Goal: Information Seeking & Learning: Learn about a topic

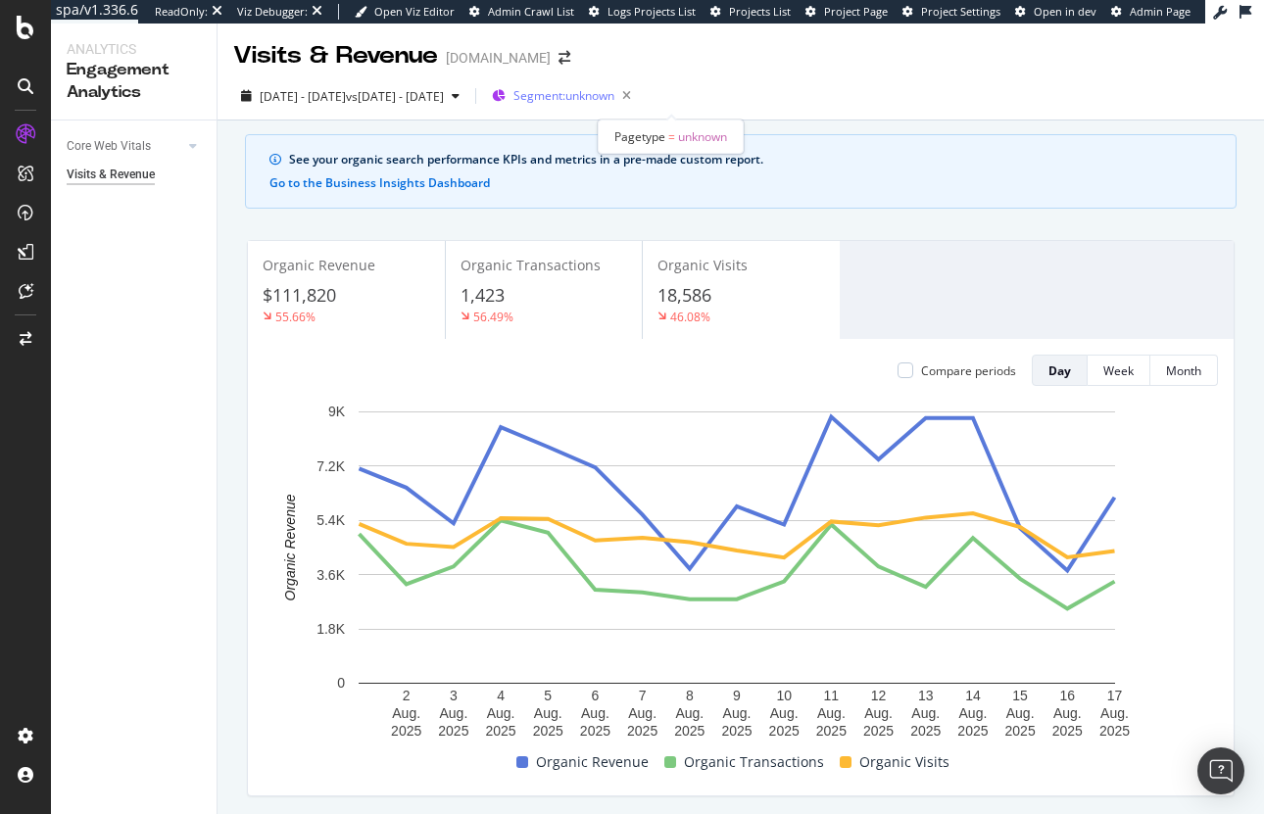
click at [614, 94] on span "Segment: unknown" at bounding box center [564, 95] width 101 height 17
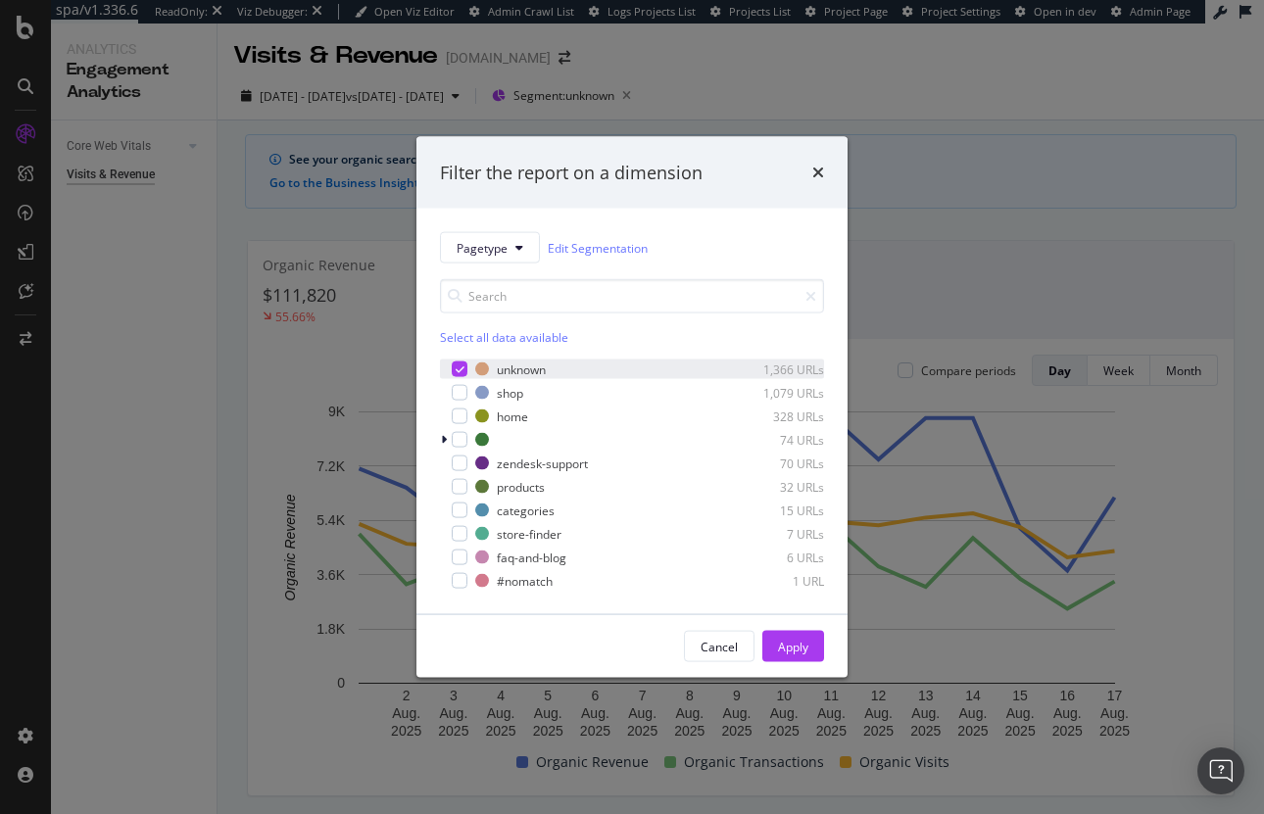
click at [459, 369] on icon "modal" at bounding box center [460, 370] width 9 height 10
click at [723, 646] on div "Cancel" at bounding box center [719, 646] width 37 height 17
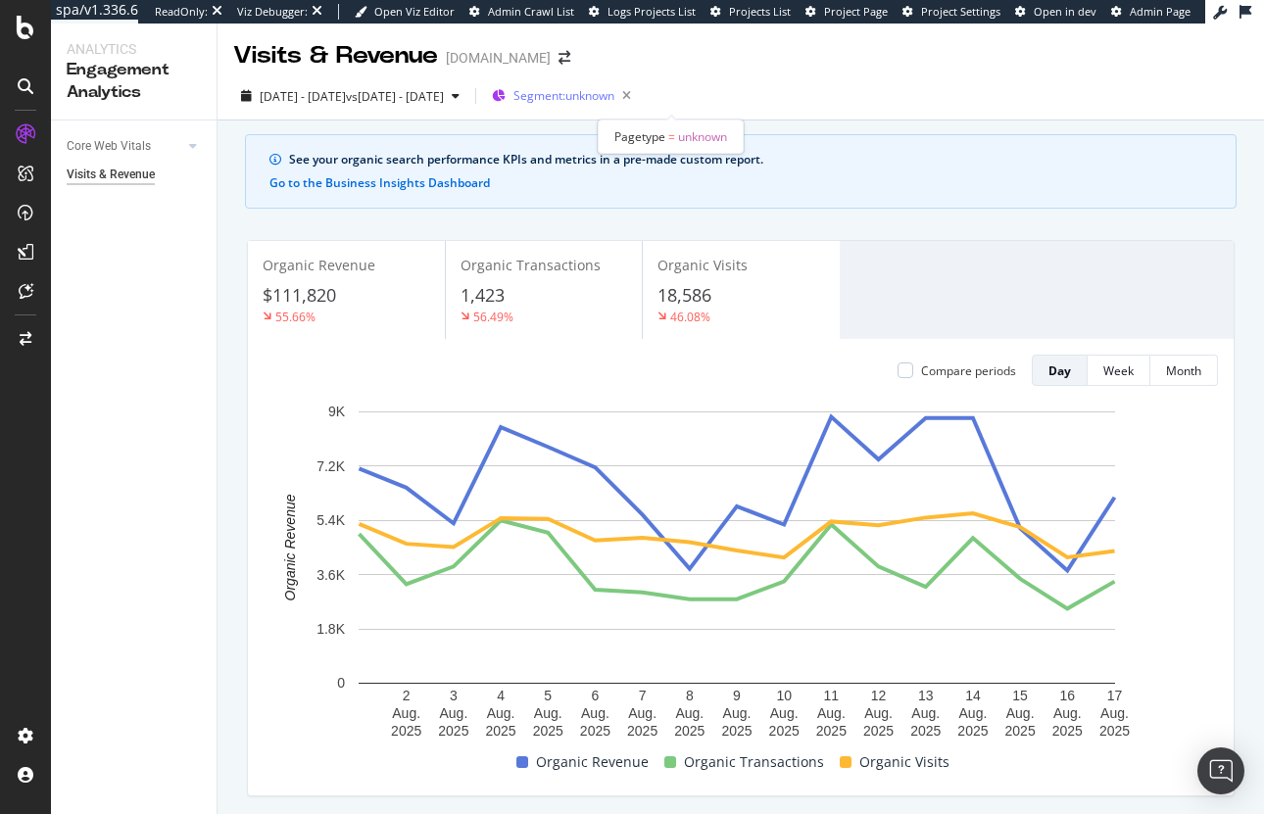
click at [614, 95] on span "Segment: unknown" at bounding box center [564, 95] width 101 height 17
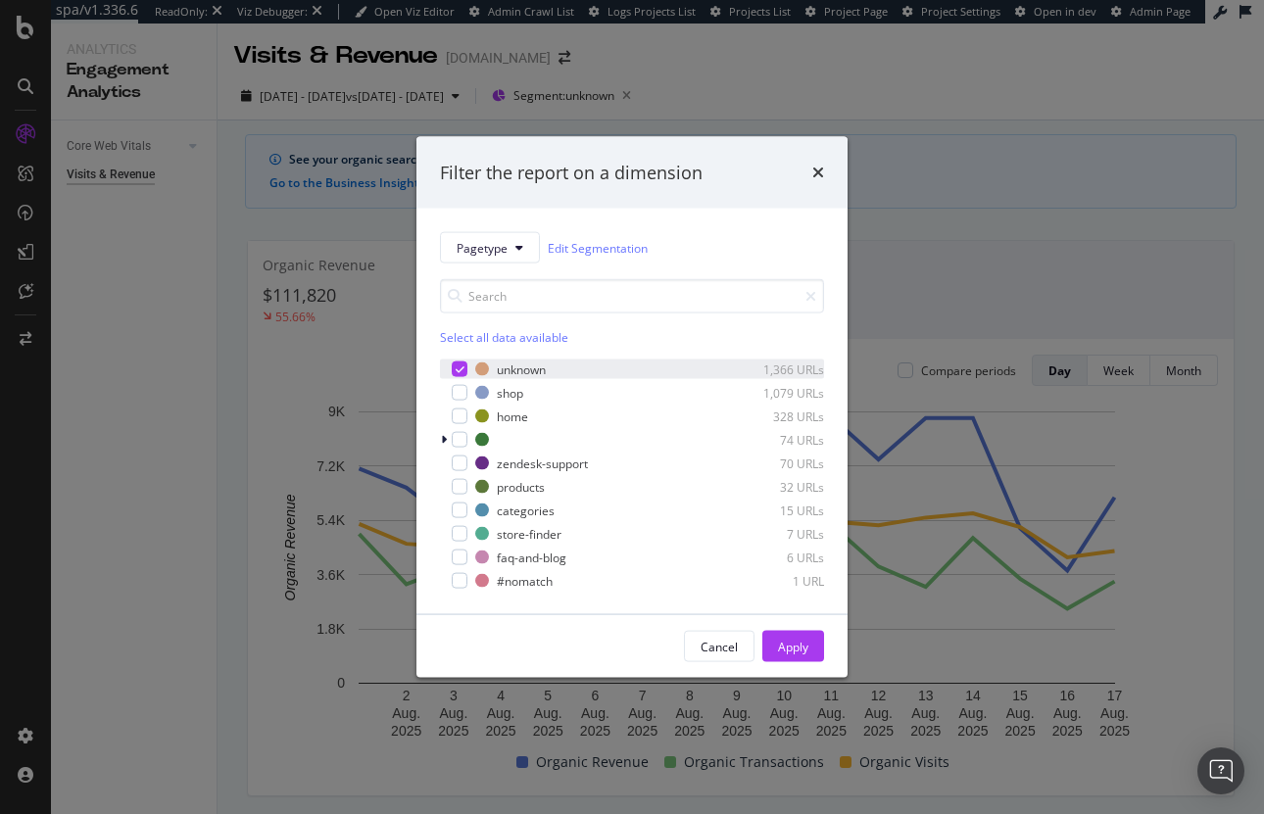
click at [468, 370] on div "unknown 1,366 URLs" at bounding box center [632, 370] width 384 height 20
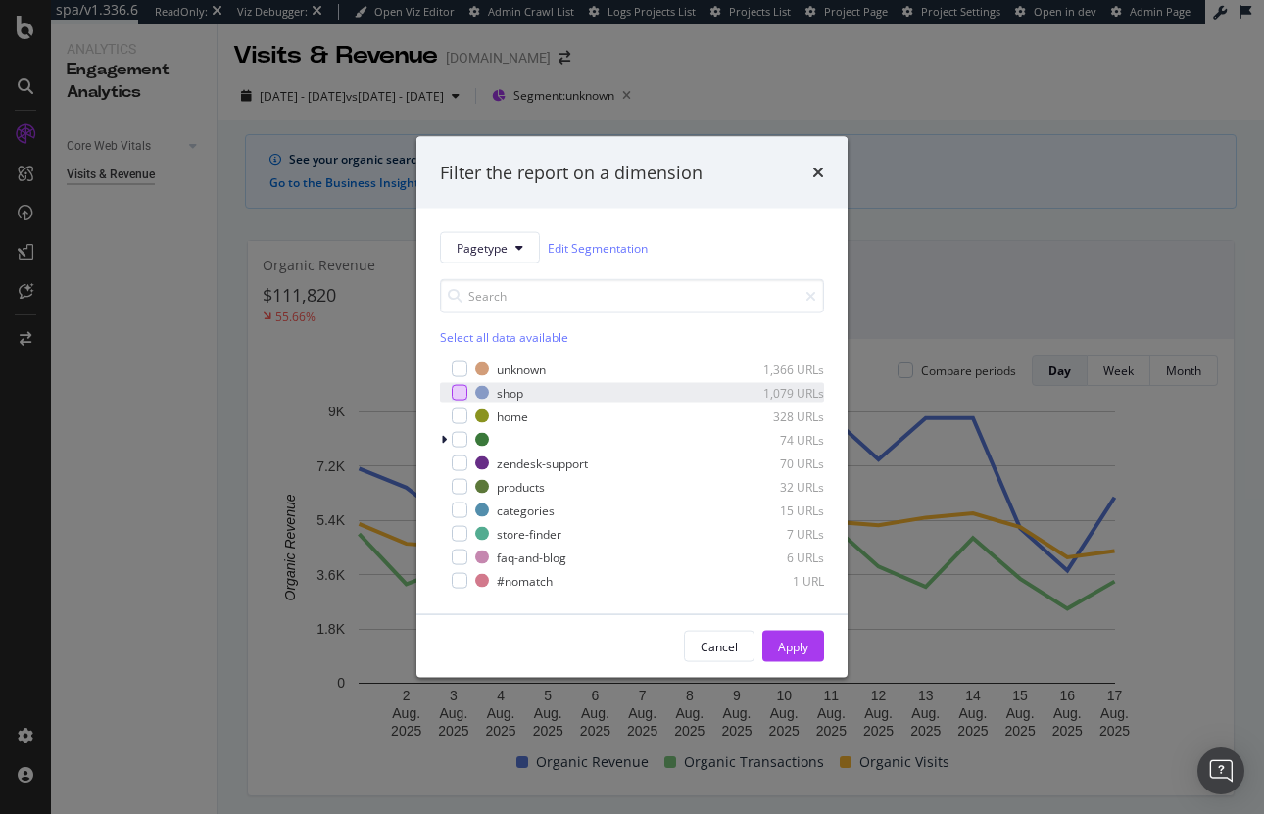
click at [456, 395] on div "modal" at bounding box center [460, 393] width 16 height 16
click at [792, 646] on div "Apply" at bounding box center [793, 646] width 30 height 17
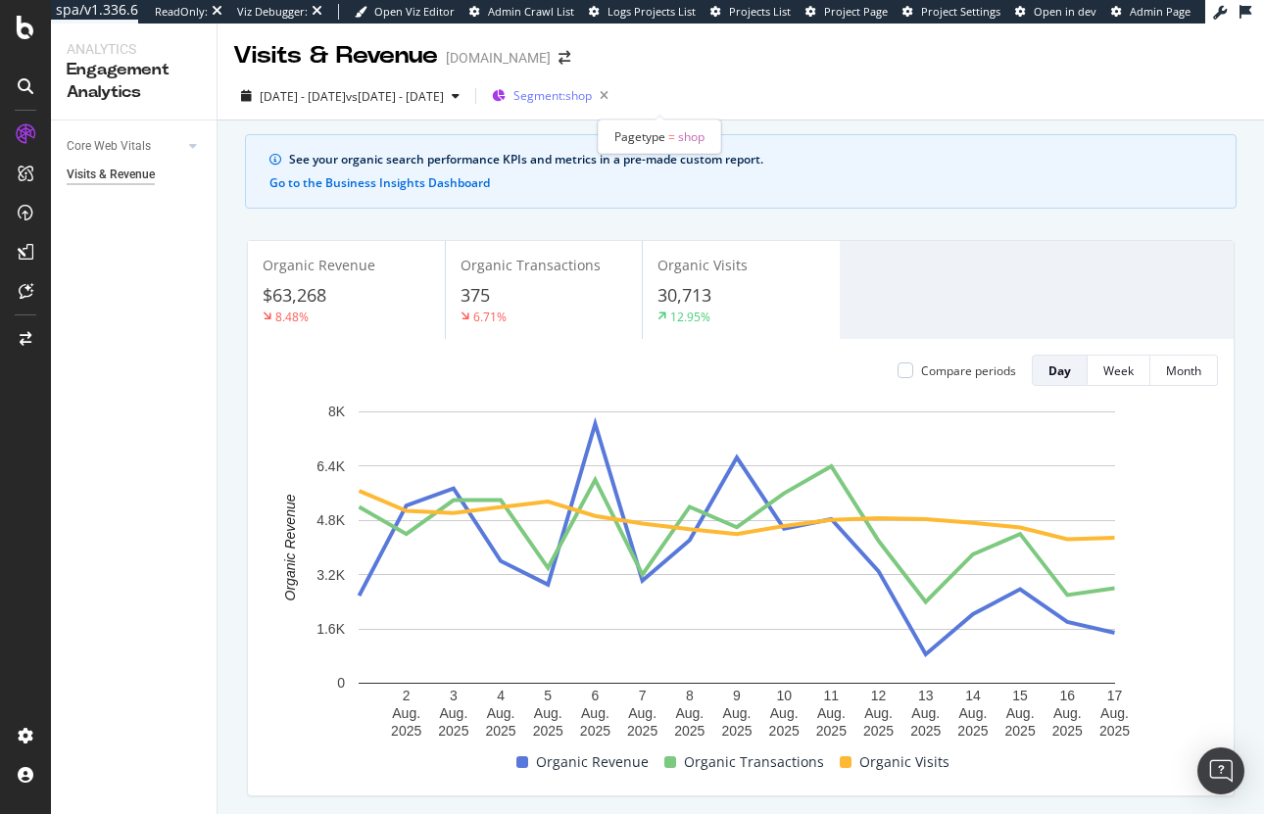
click at [592, 89] on span "Segment: shop" at bounding box center [553, 95] width 78 height 17
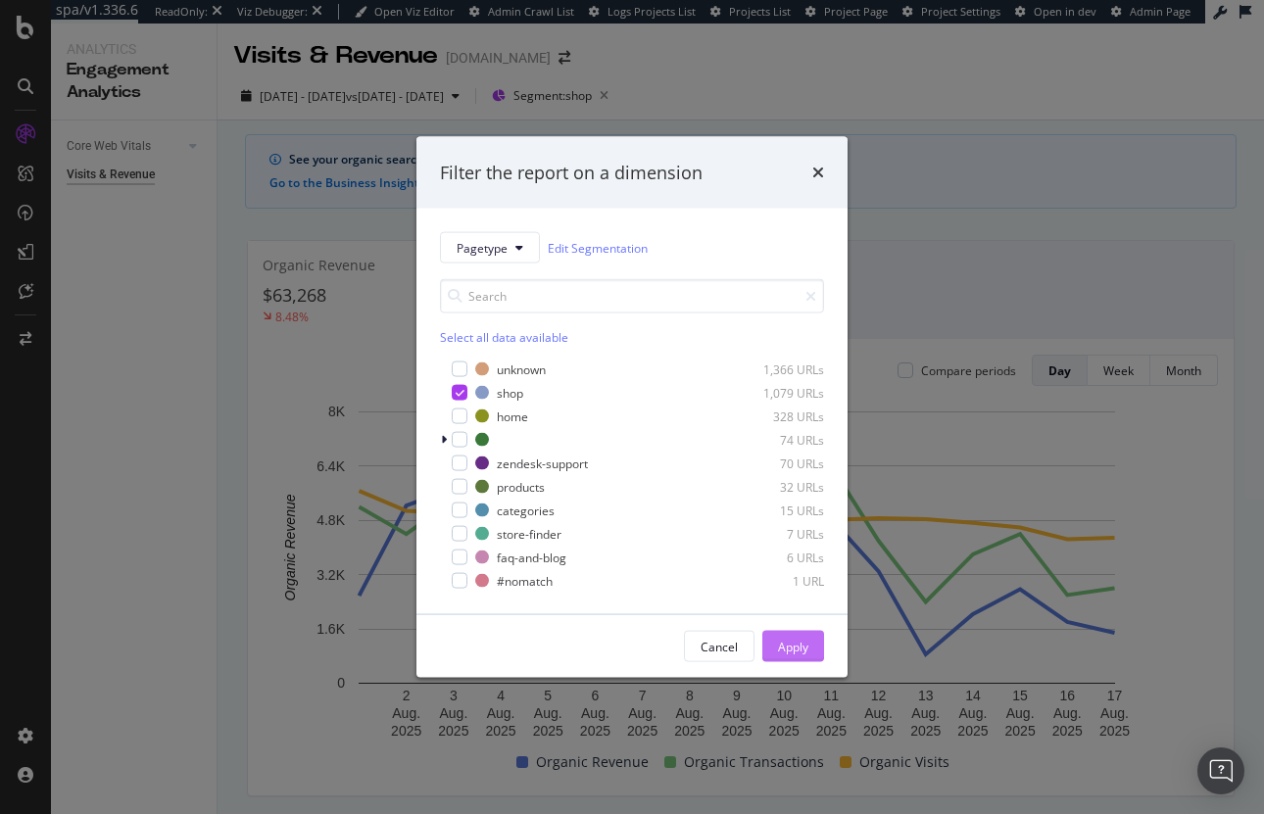
click at [783, 647] on div "Apply" at bounding box center [793, 646] width 30 height 17
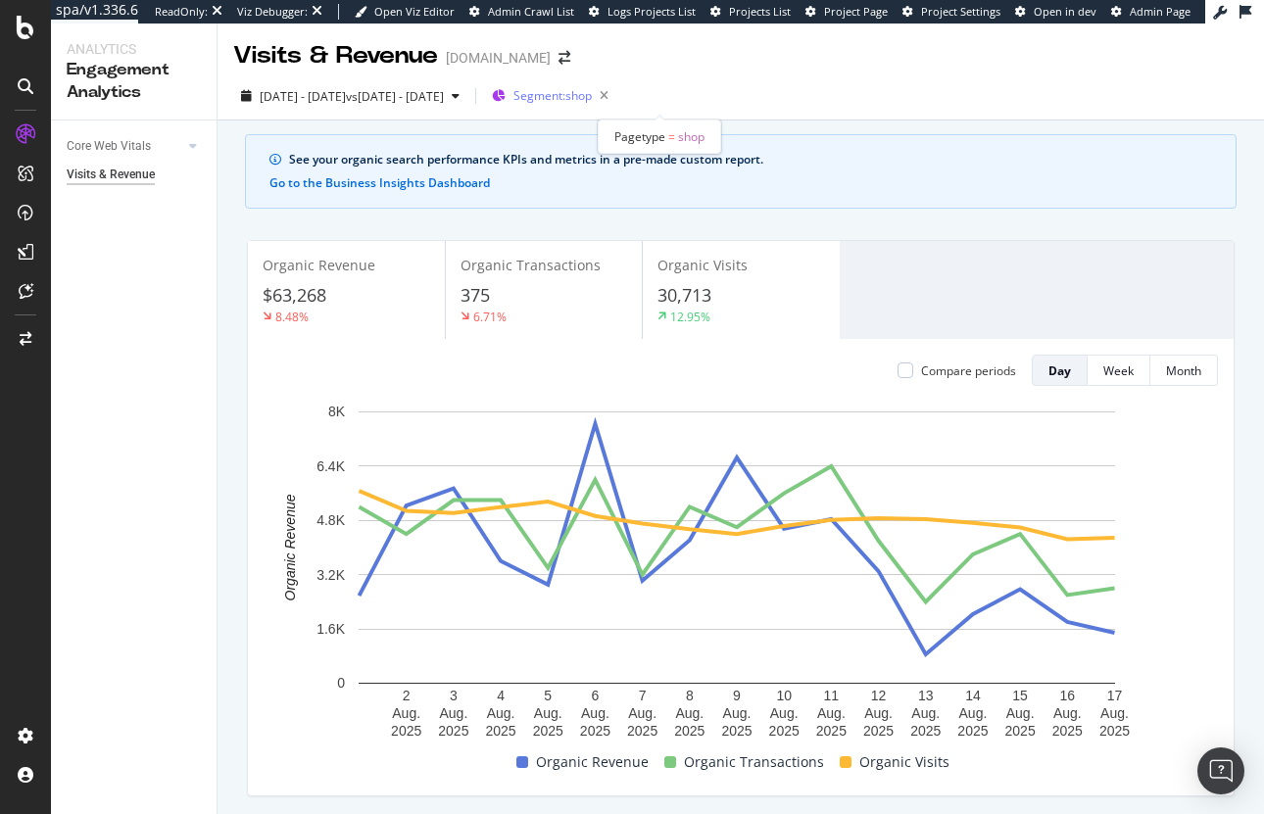
click at [592, 96] on span "Segment: shop" at bounding box center [553, 95] width 78 height 17
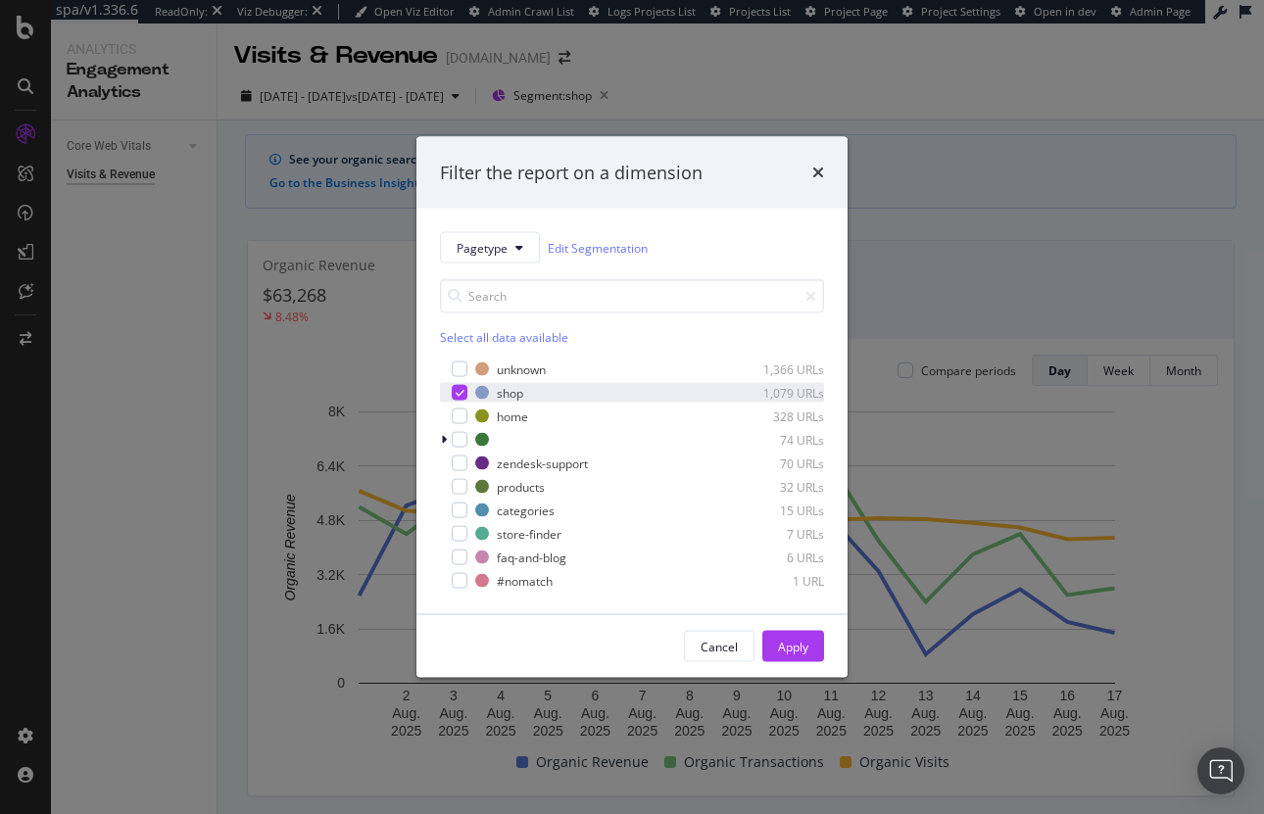
click at [459, 394] on icon "modal" at bounding box center [460, 393] width 9 height 10
click at [456, 371] on div "modal" at bounding box center [460, 370] width 16 height 16
click at [801, 641] on div "Apply" at bounding box center [793, 646] width 30 height 17
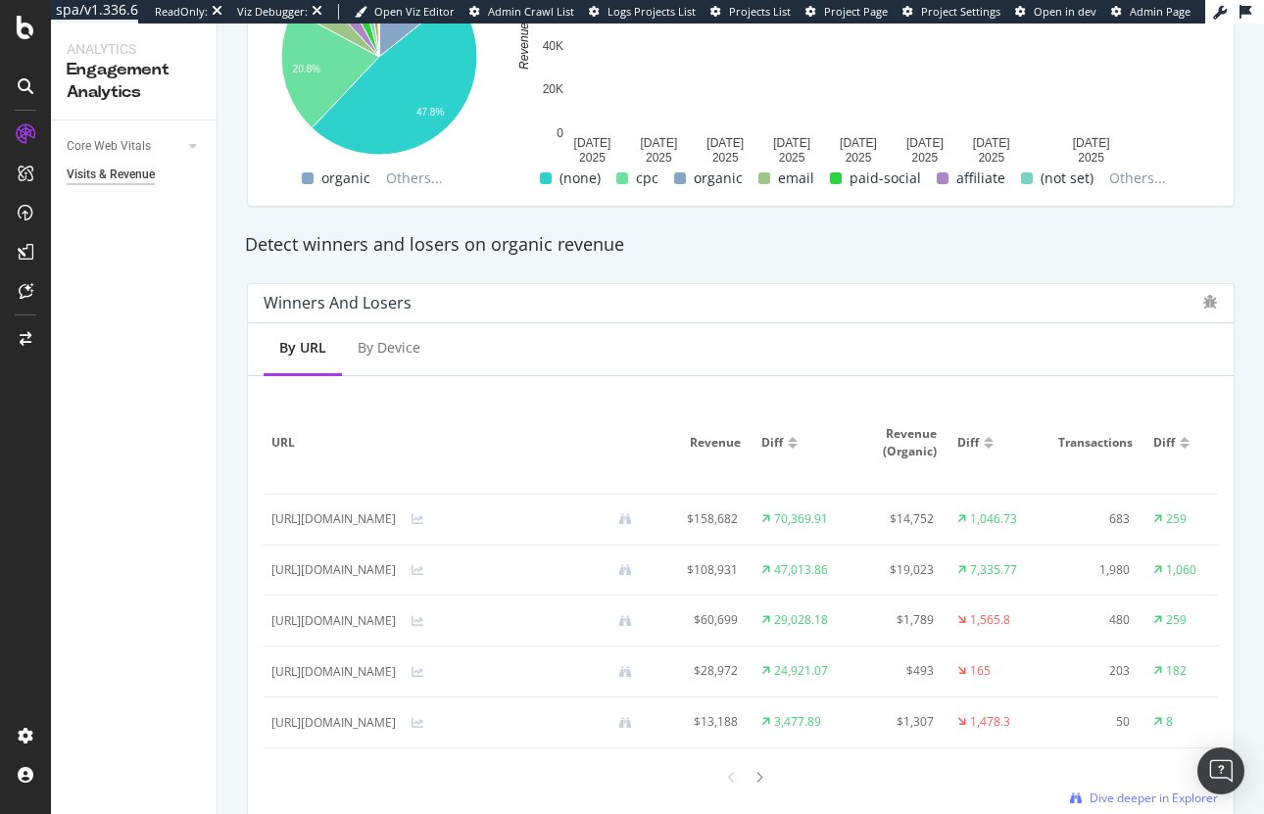
scroll to position [1054, 0]
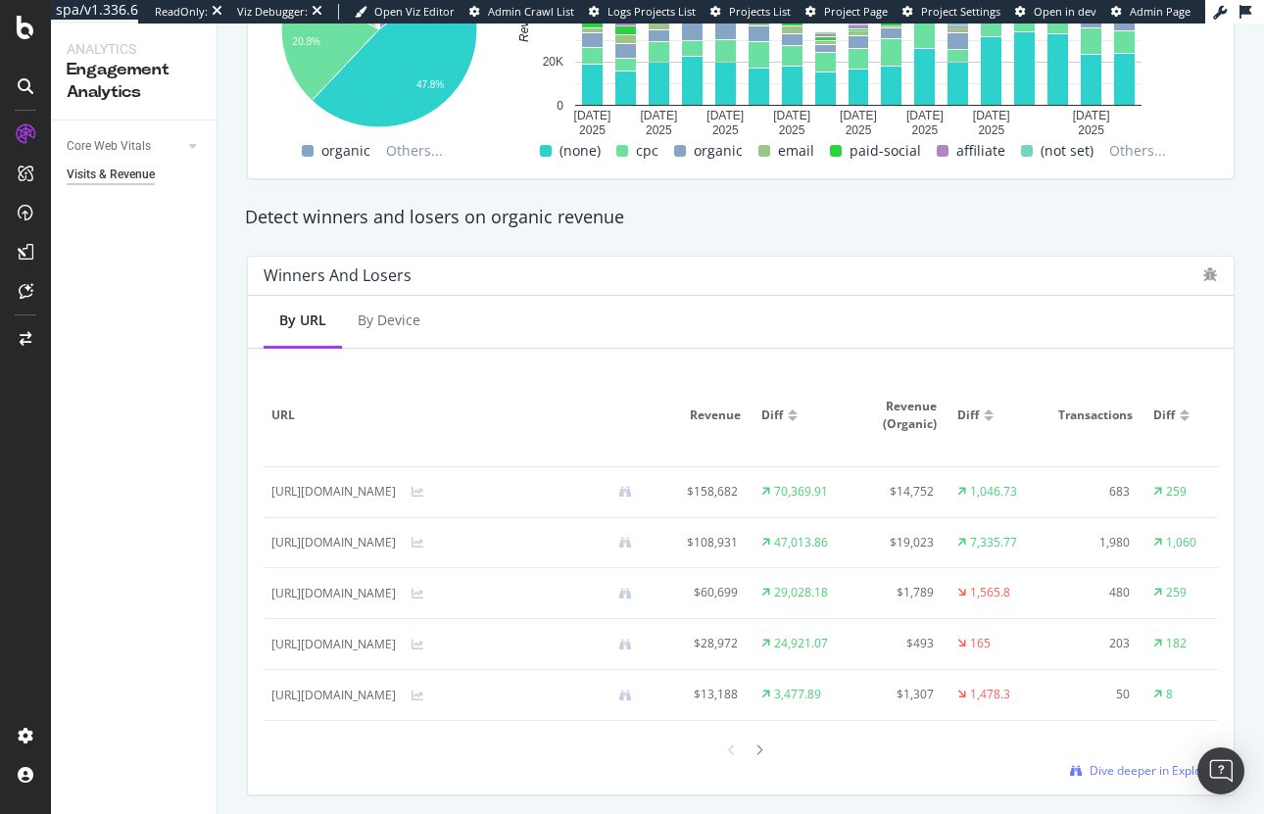
click at [798, 410] on div at bounding box center [793, 412] width 10 height 5
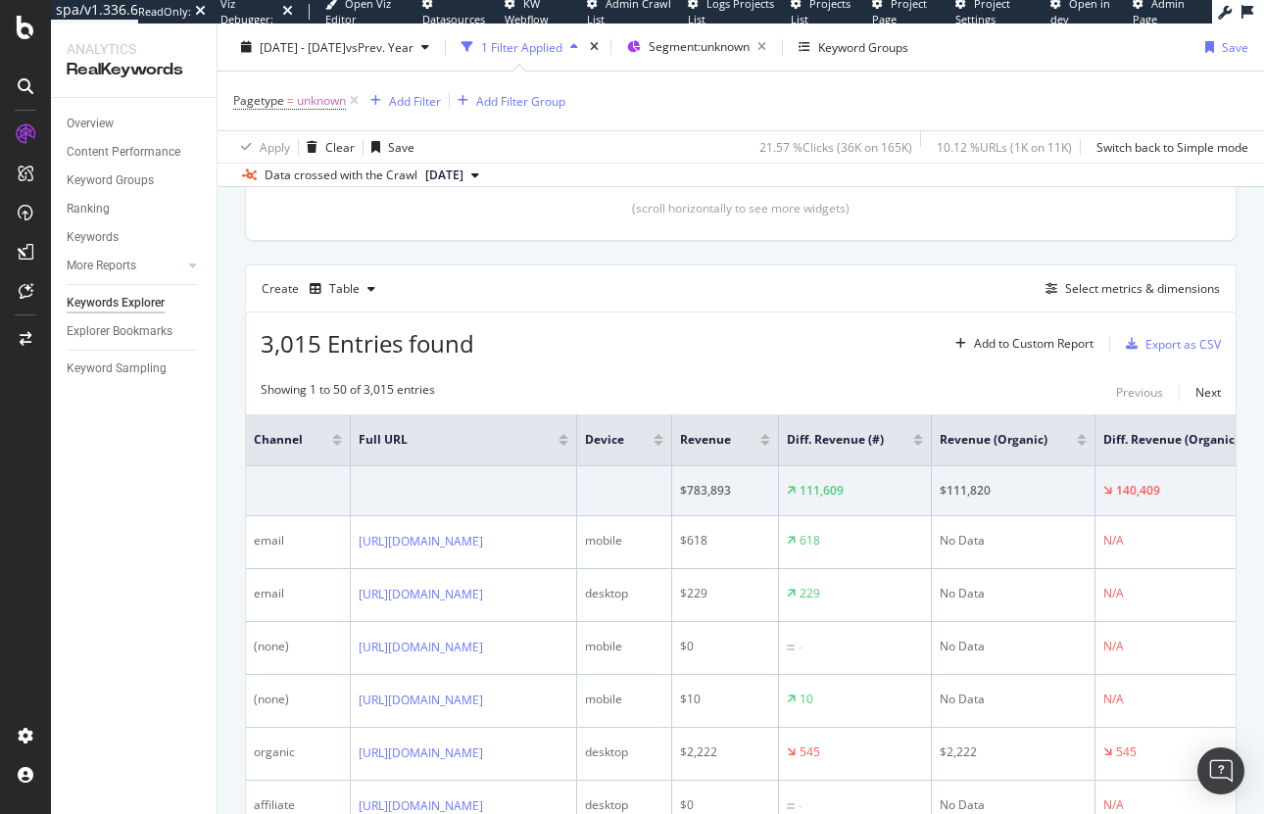
scroll to position [654, 0]
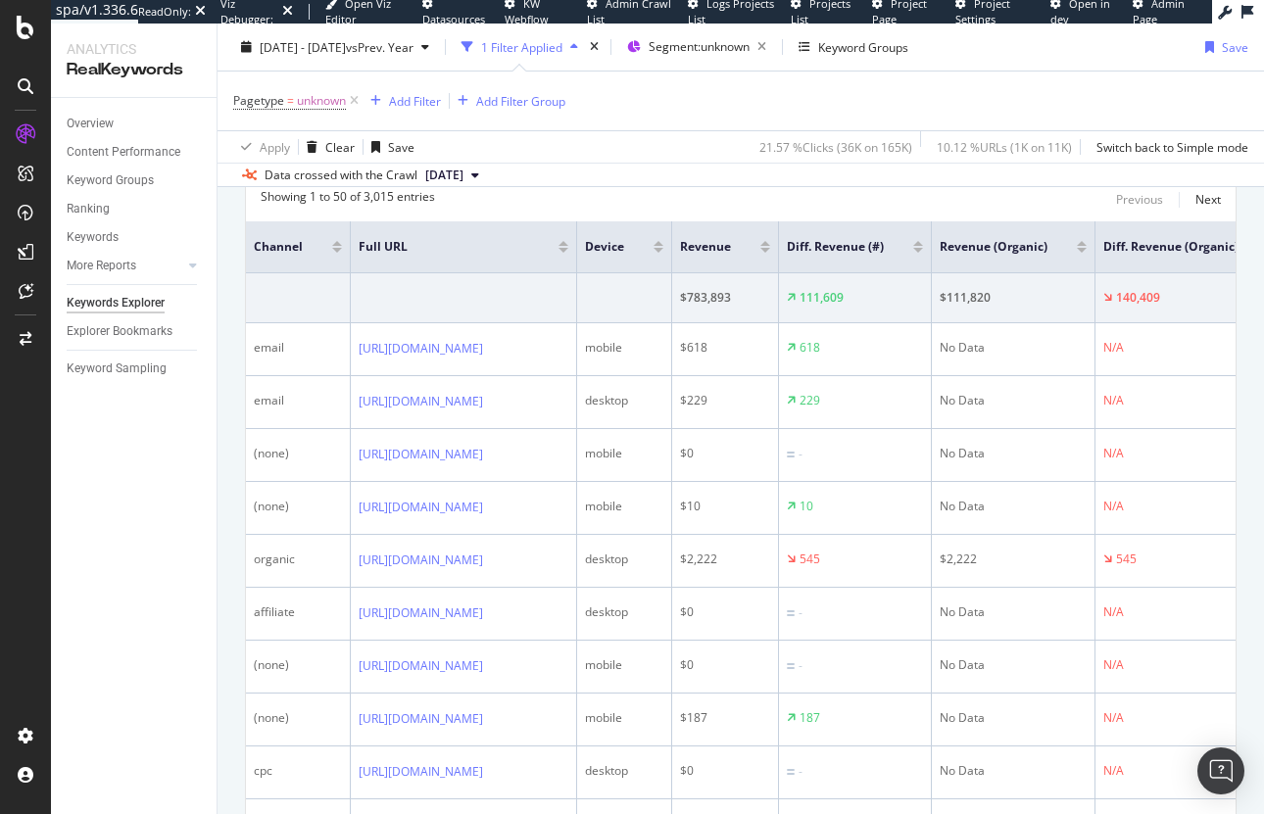
click at [923, 241] on div at bounding box center [918, 243] width 10 height 5
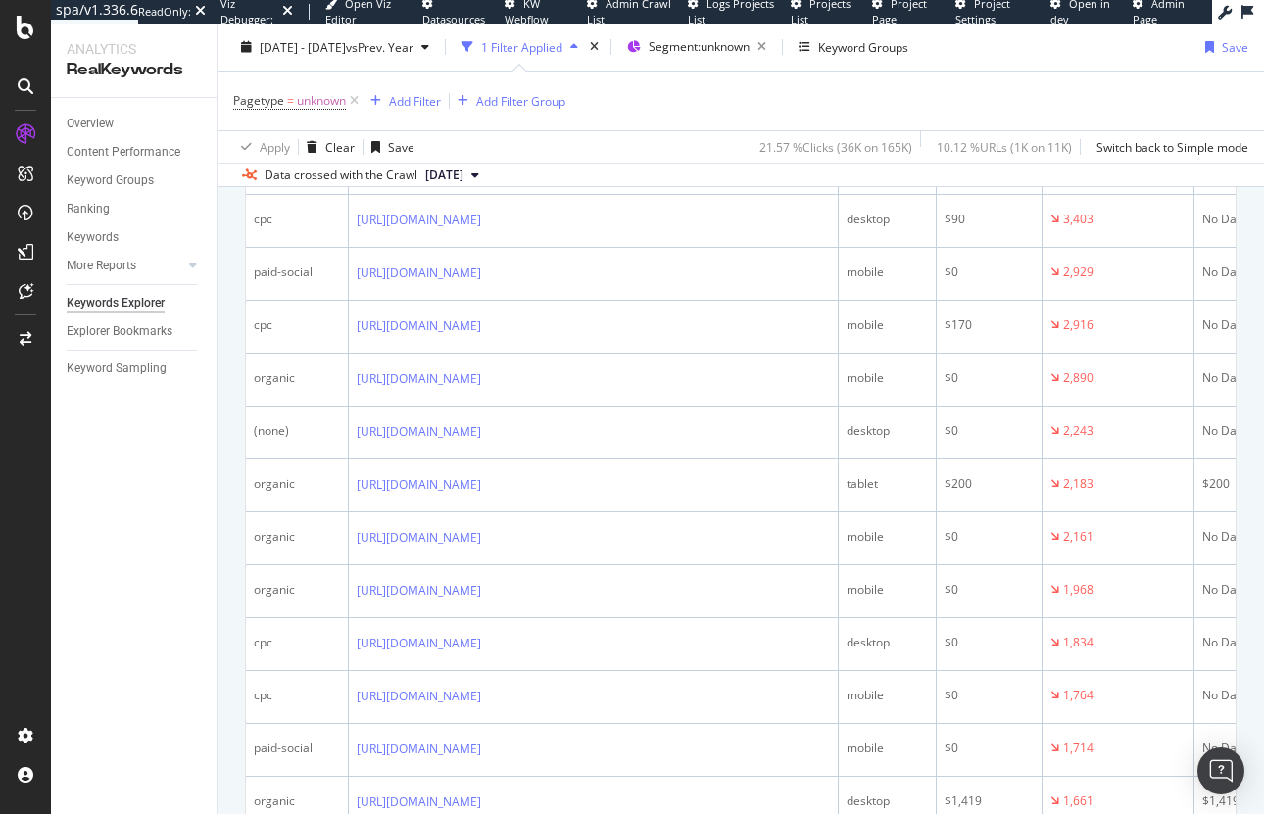
scroll to position [51, 0]
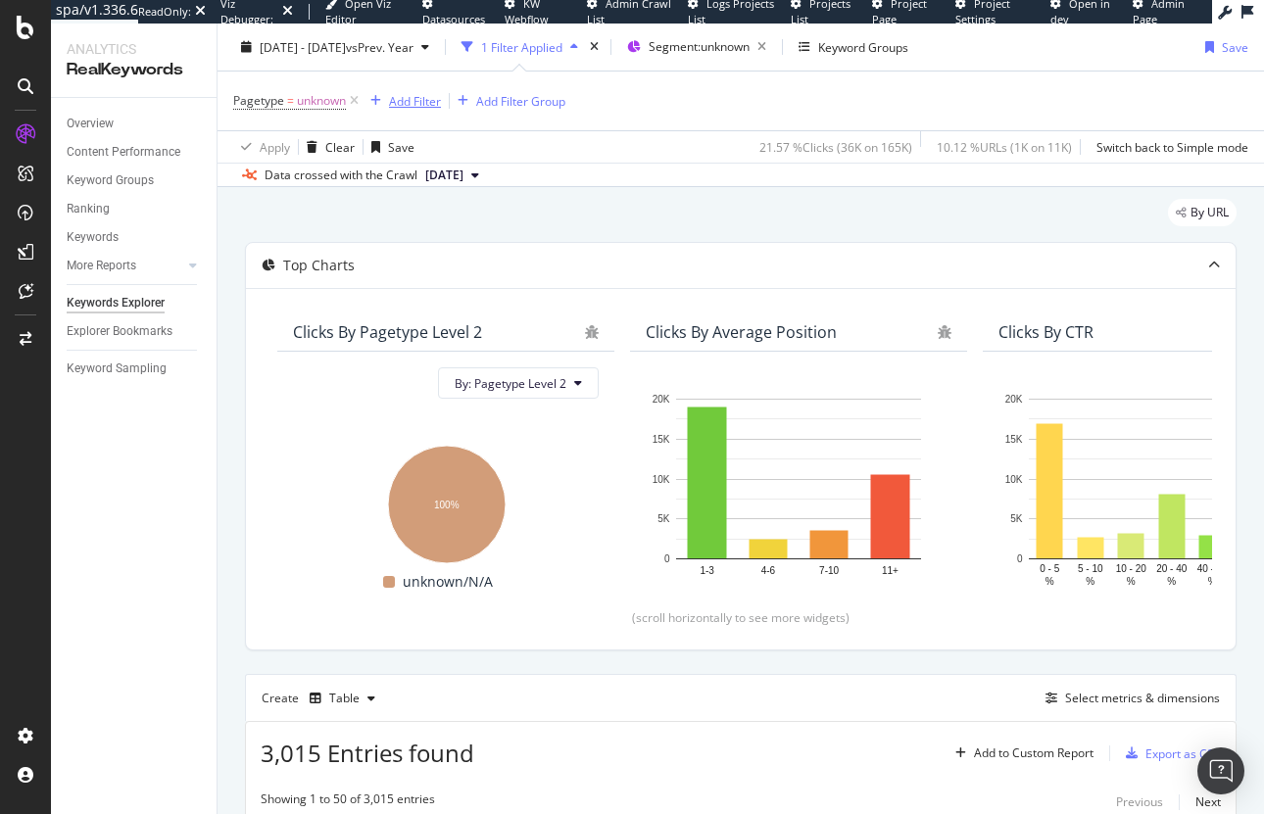
click at [423, 101] on div "Add Filter" at bounding box center [415, 100] width 52 height 17
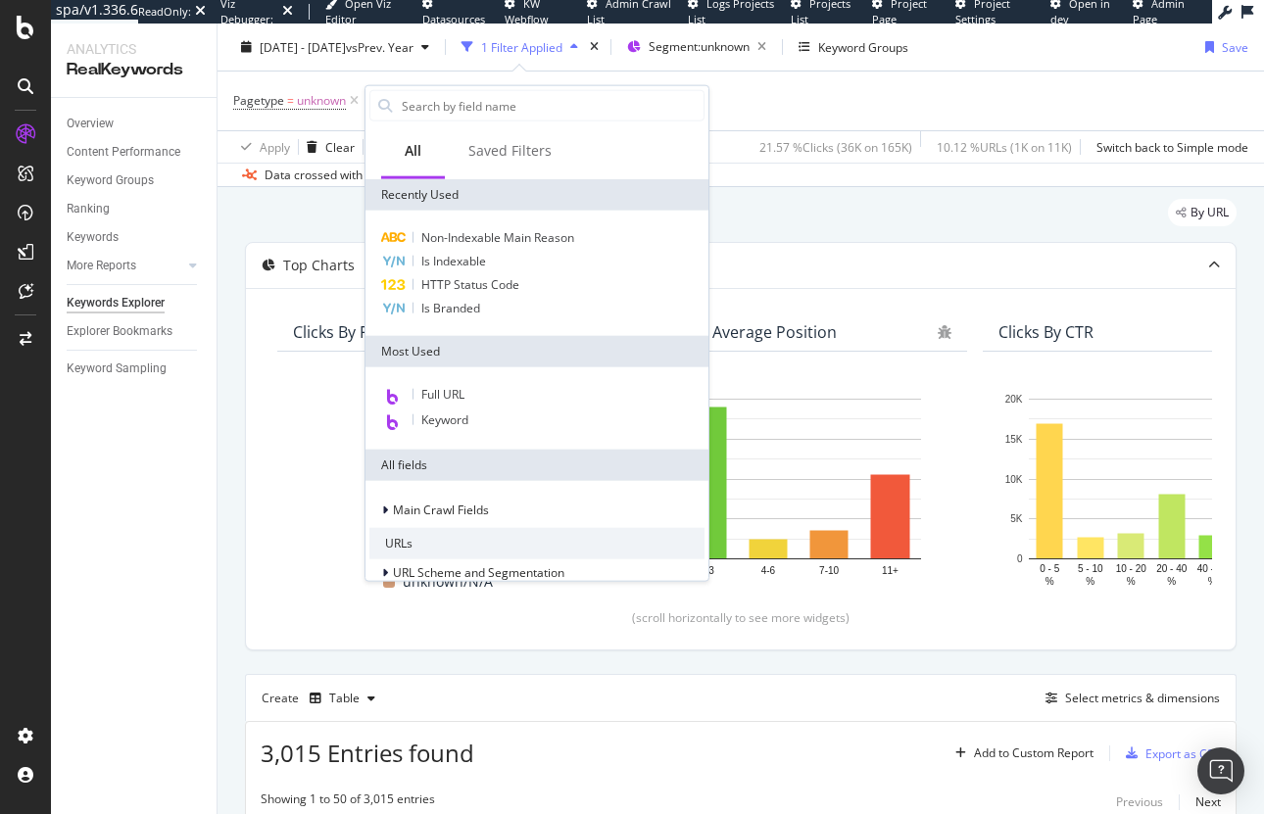
click at [813, 114] on div "Pagetype = unknown Add Filter Add Filter Group" at bounding box center [740, 101] width 1015 height 59
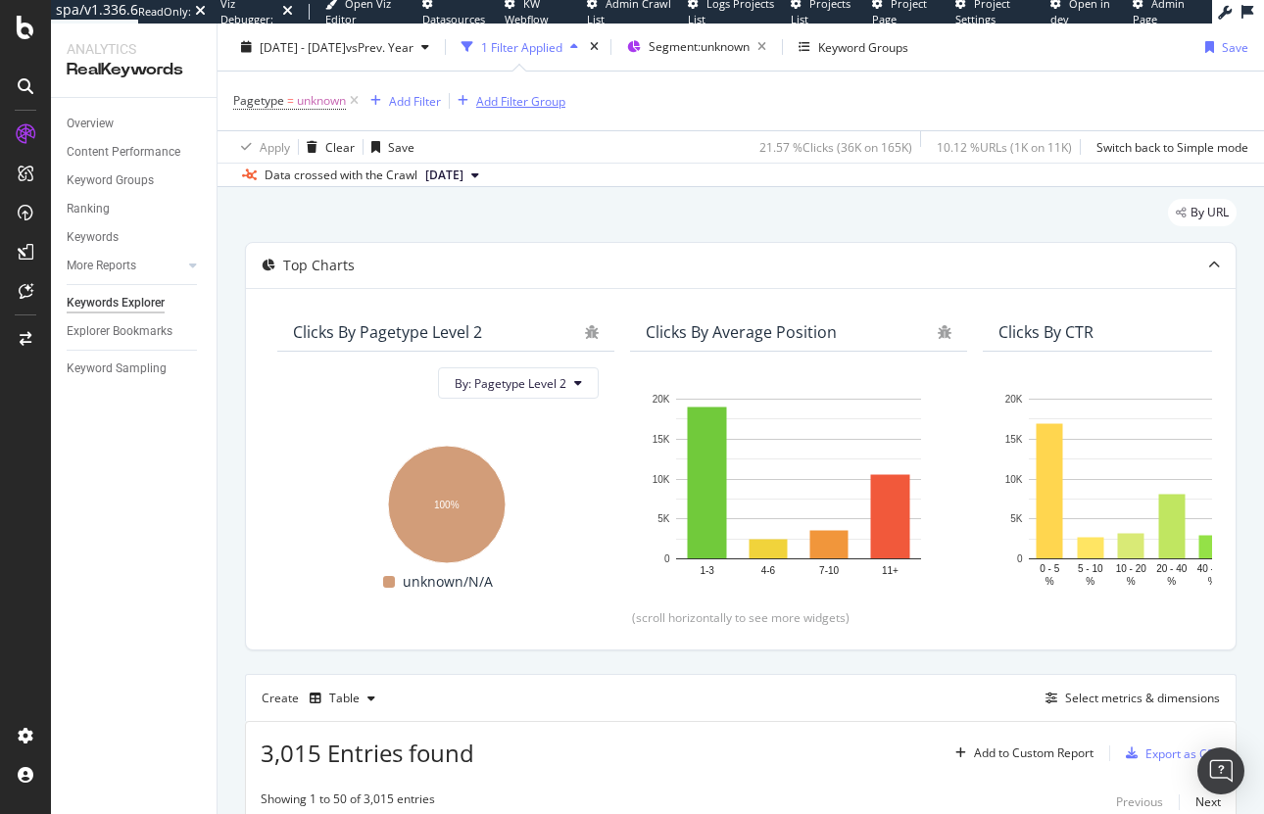
click at [535, 107] on div "Add Filter Group" at bounding box center [520, 100] width 89 height 17
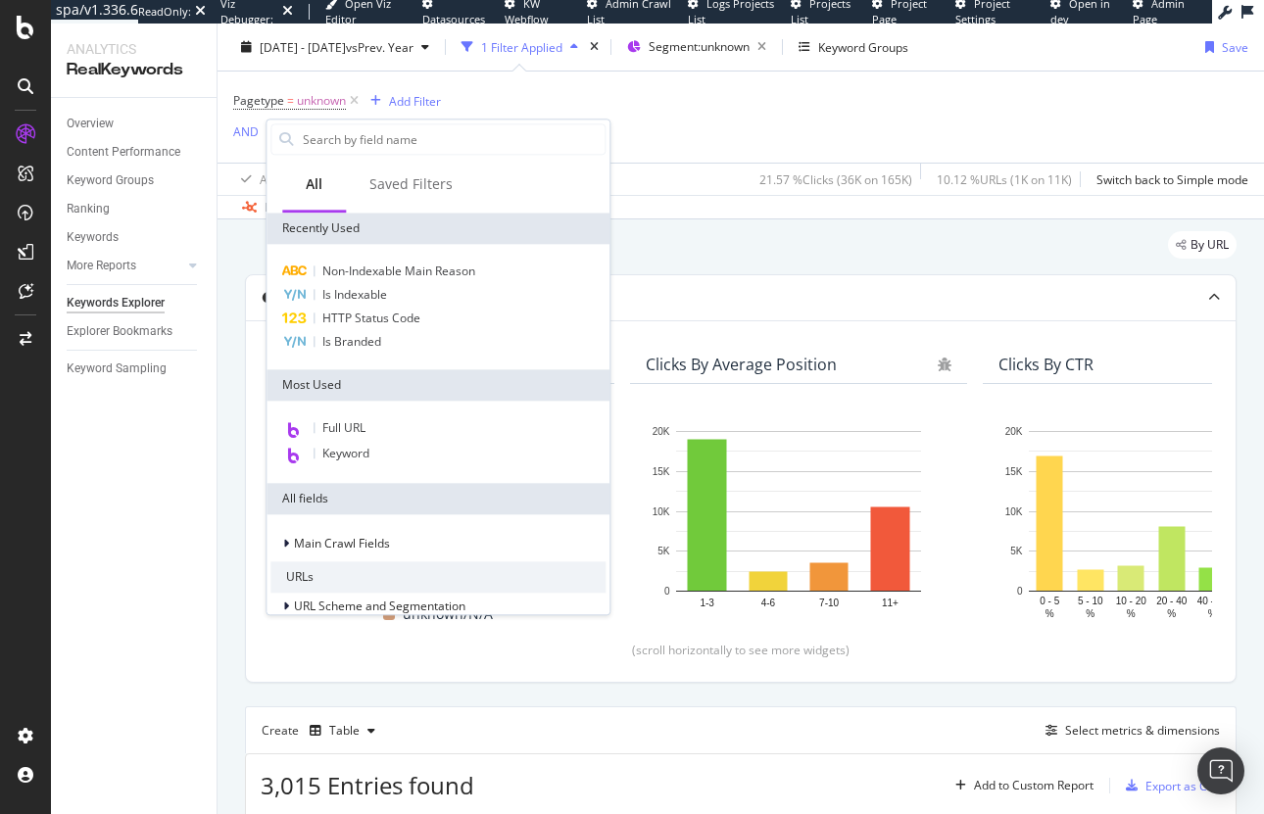
click at [749, 107] on div "Pagetype = unknown Add Filter AND Add Filter" at bounding box center [740, 117] width 1015 height 91
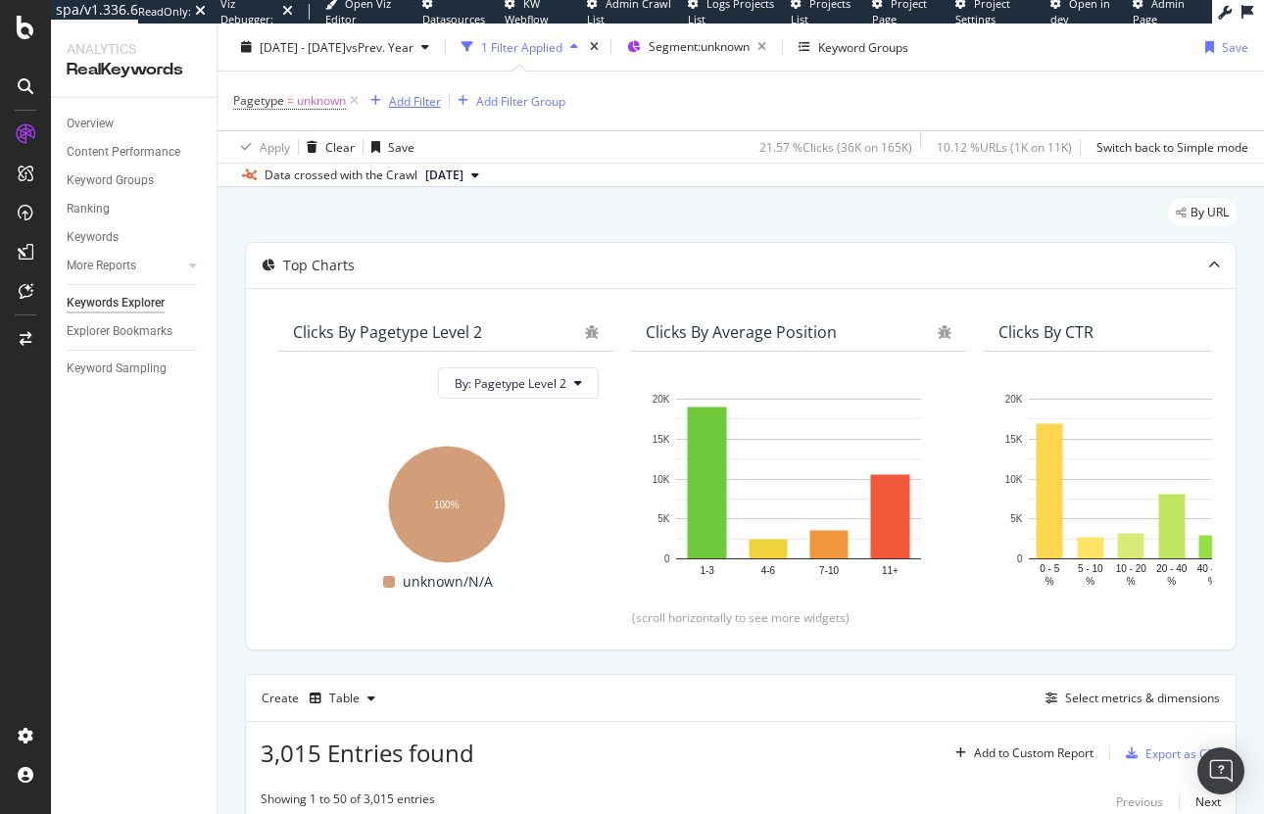
click at [423, 99] on div "Add Filter" at bounding box center [415, 100] width 52 height 17
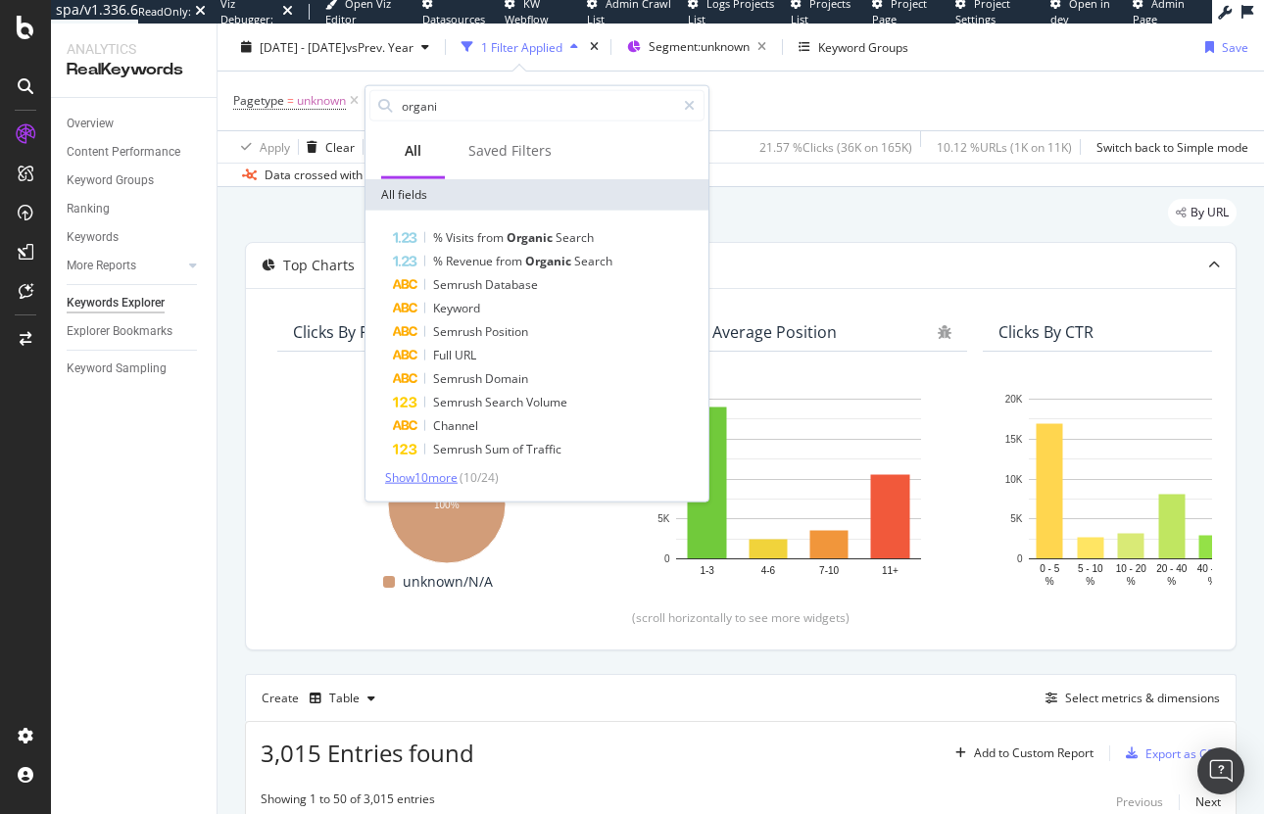
type input "organi"
click at [417, 478] on span "Show 10 more" at bounding box center [421, 477] width 73 height 17
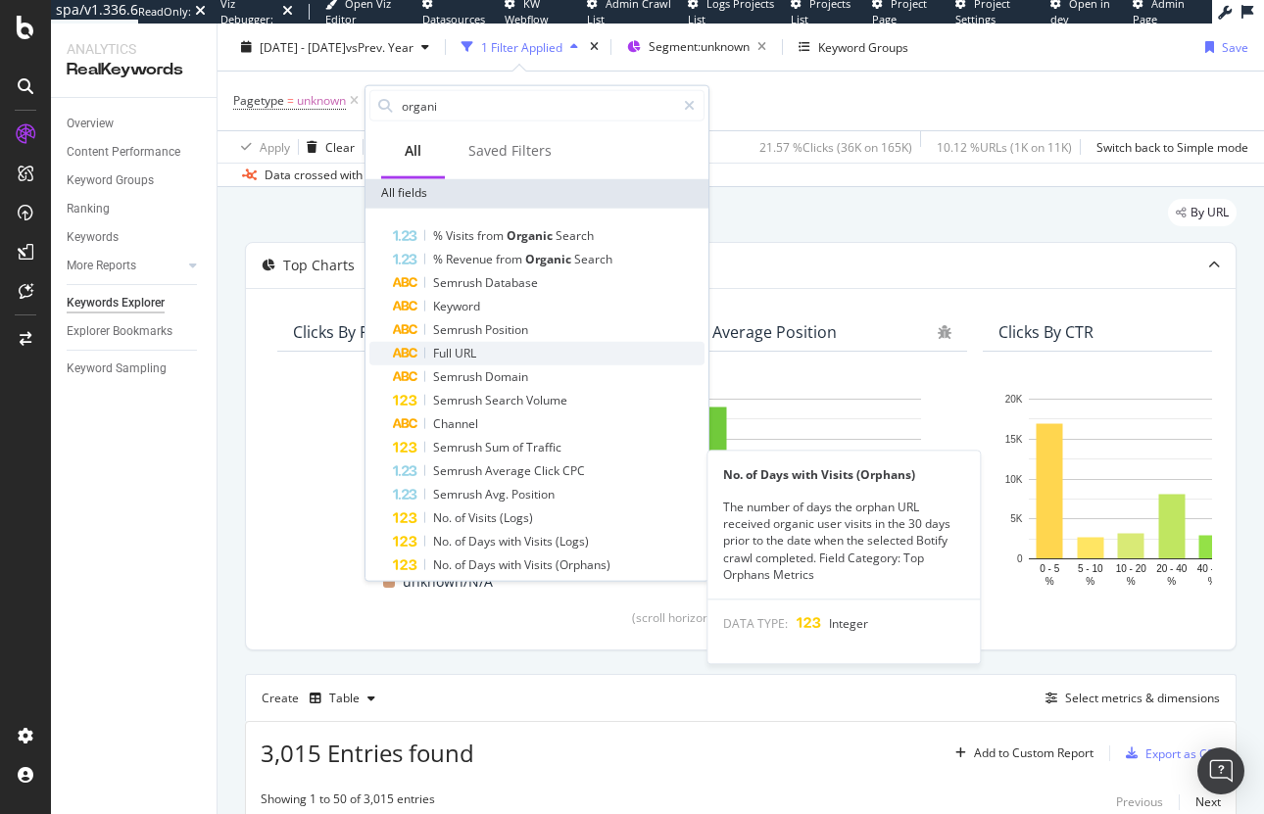
scroll to position [0, 0]
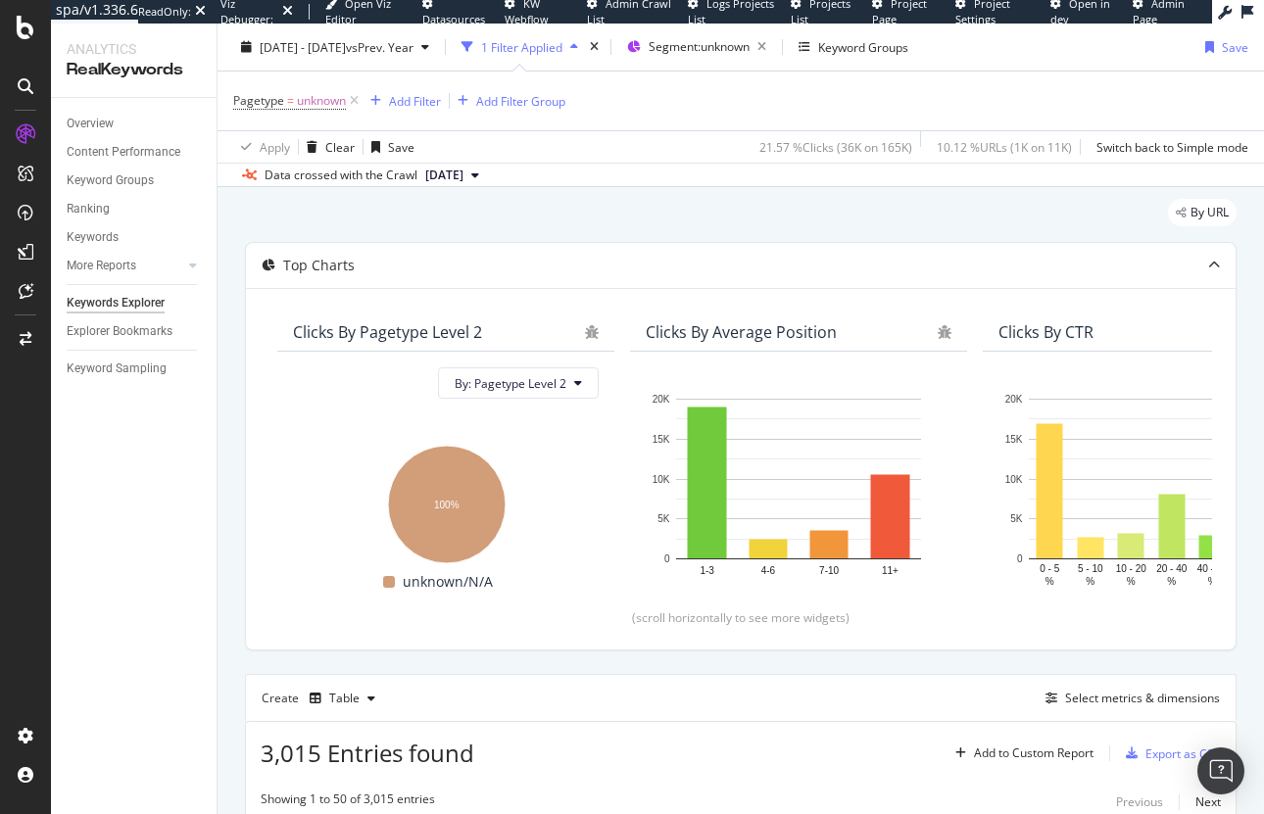
click at [808, 221] on div "By URL" at bounding box center [741, 220] width 992 height 43
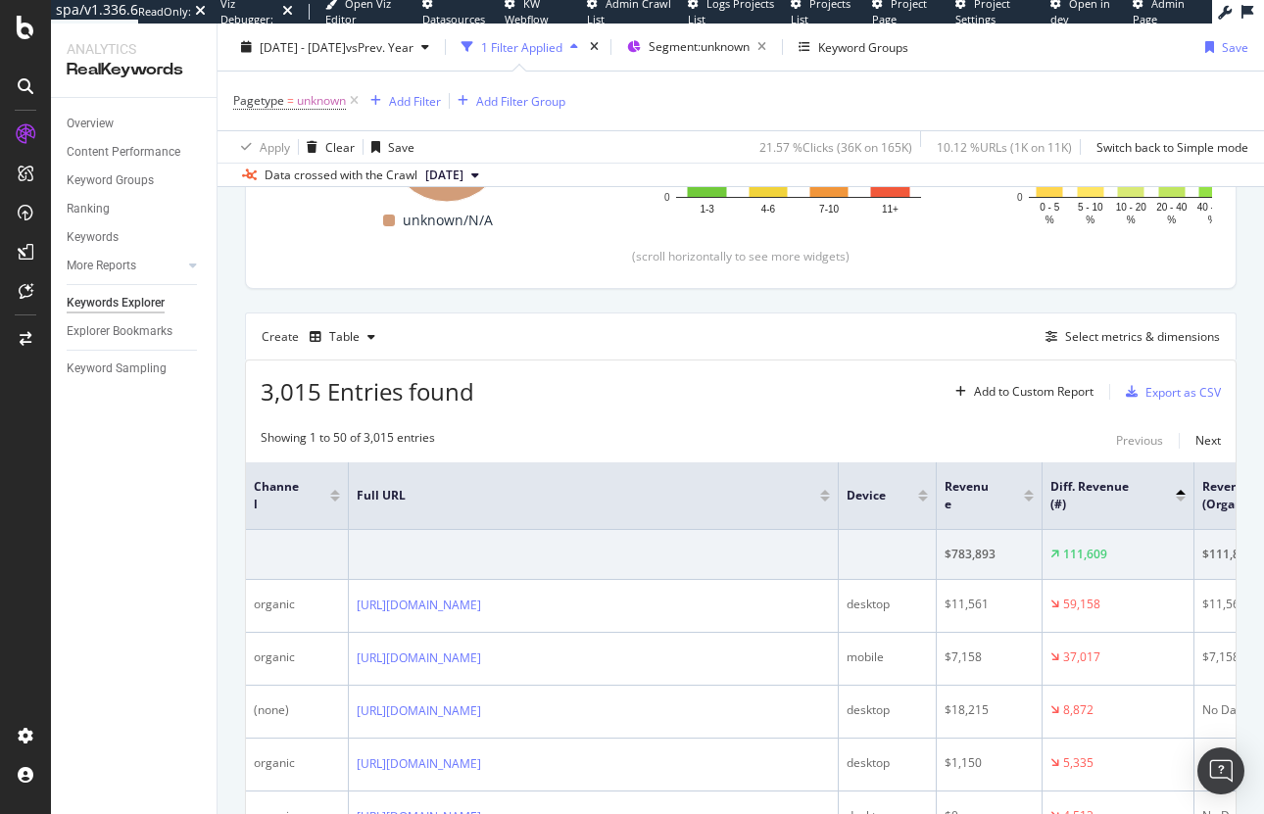
scroll to position [453, 0]
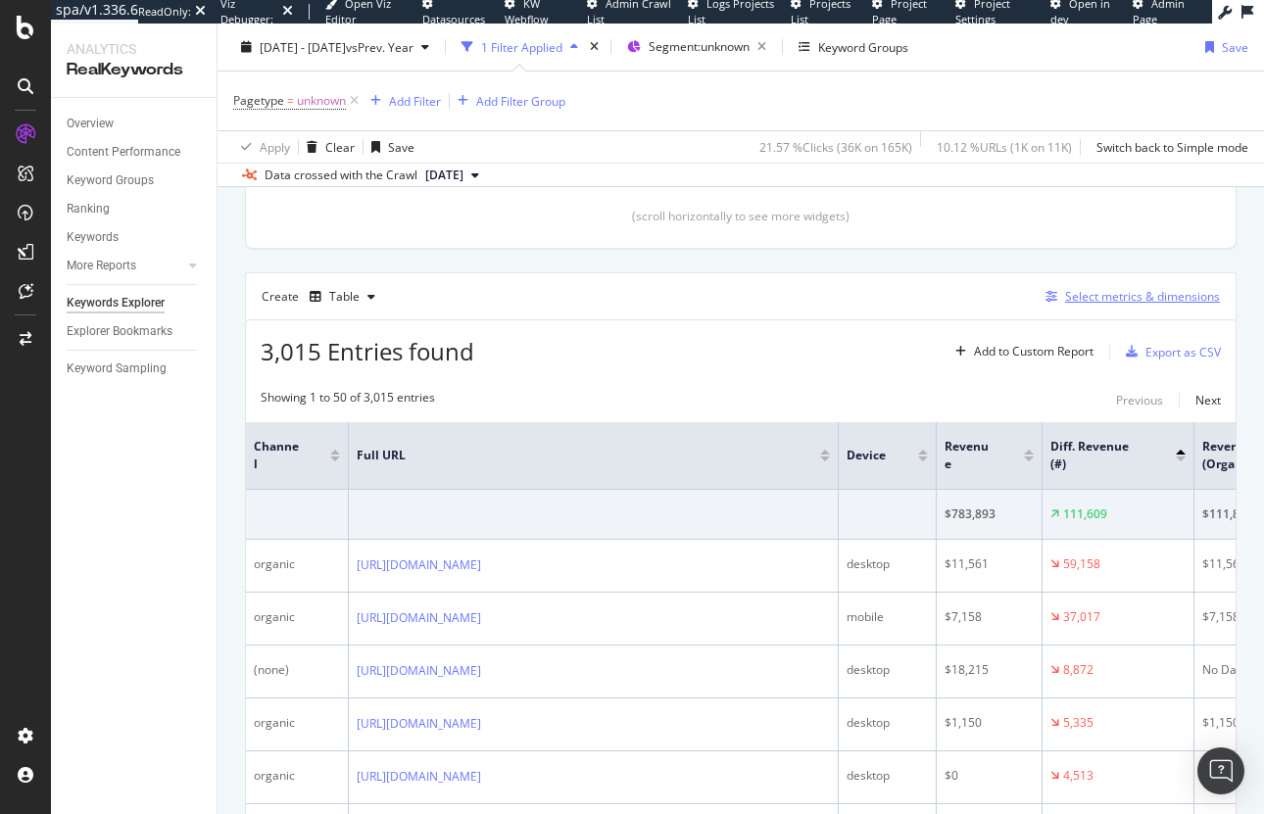
click at [1138, 290] on div "Select metrics & dimensions" at bounding box center [1142, 296] width 155 height 17
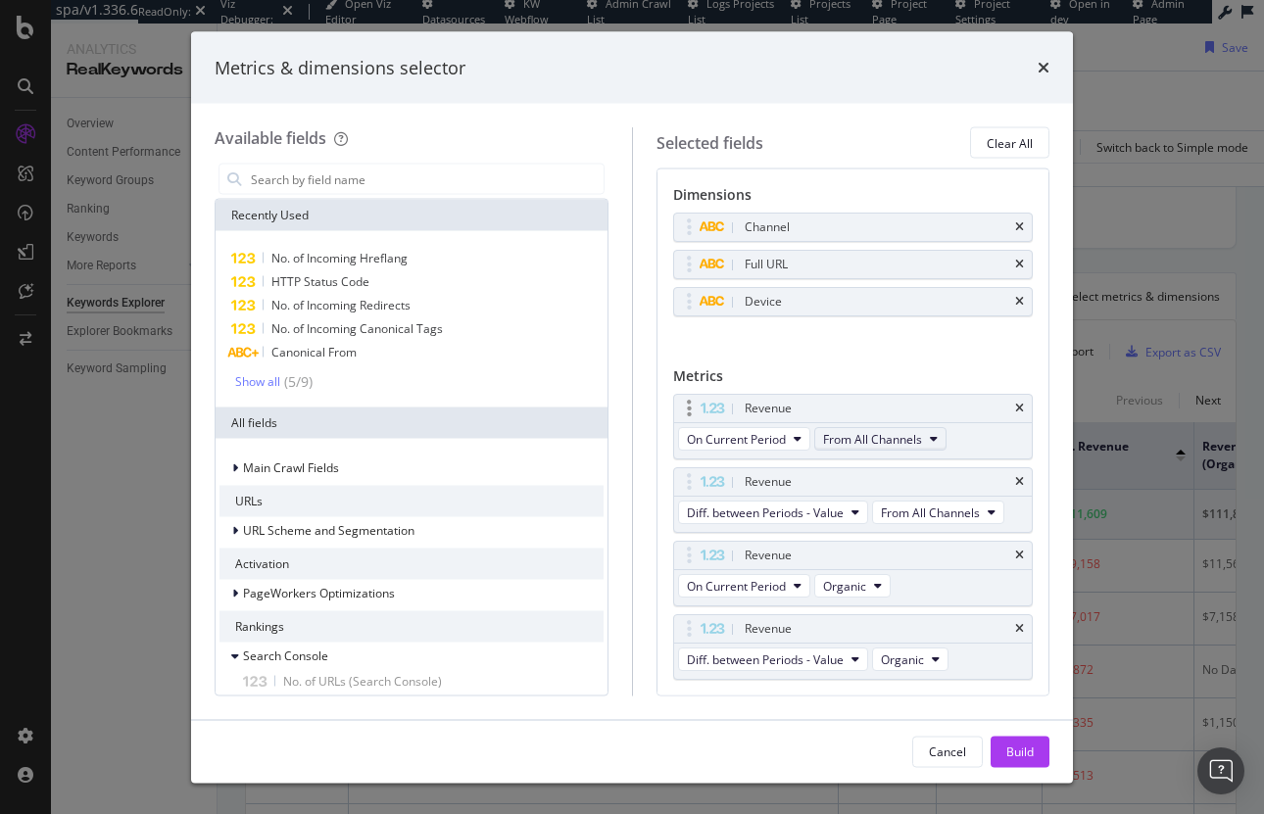
click at [933, 438] on icon "modal" at bounding box center [934, 439] width 8 height 12
click at [859, 472] on span "Organic" at bounding box center [881, 471] width 102 height 18
click at [991, 512] on icon "modal" at bounding box center [992, 513] width 8 height 12
click at [1036, 599] on div "Dimensions Channel Full URL Device You can use this field as a dimension Metric…" at bounding box center [854, 432] width 394 height 527
click at [1237, 337] on div "Metrics & dimensions selector Available fields Recently Used No. of Incoming Hr…" at bounding box center [632, 407] width 1264 height 814
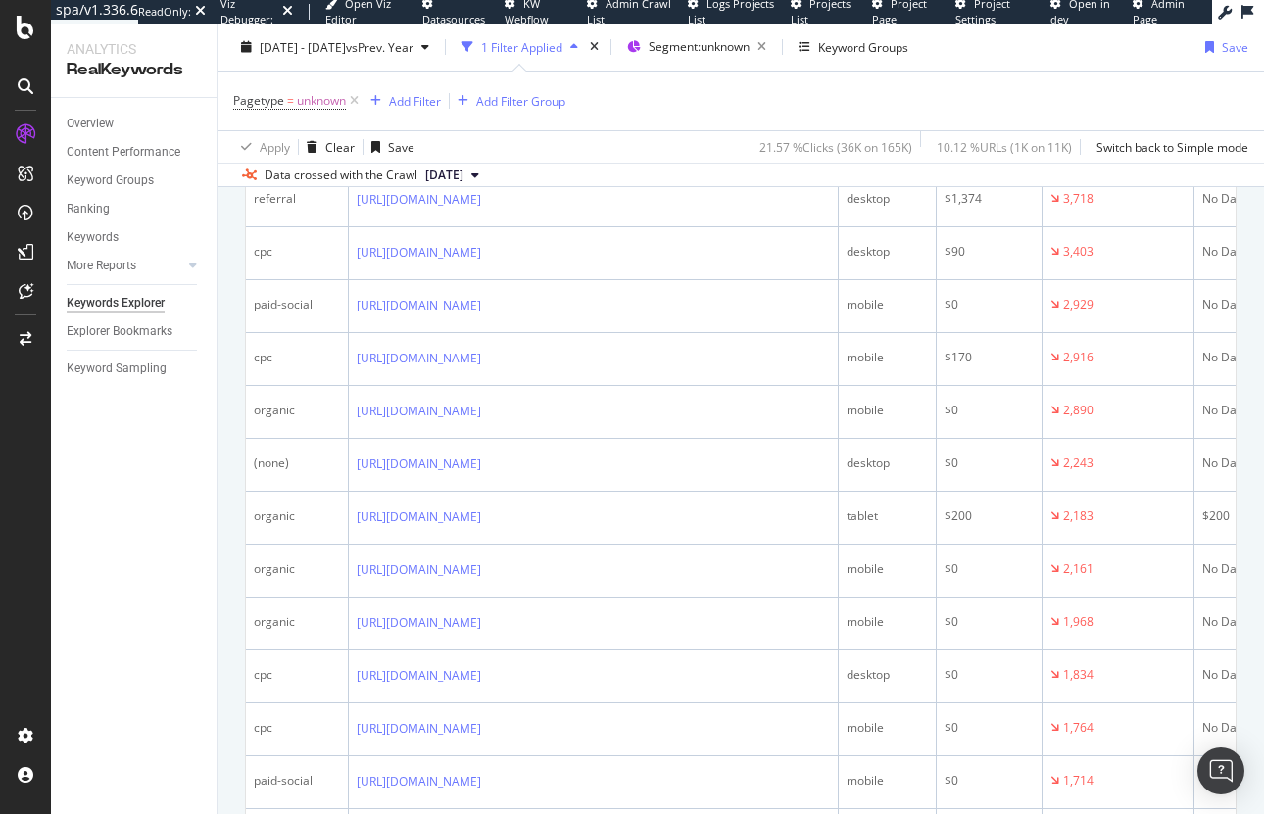
scroll to position [1084, 0]
